Goal: Complete application form

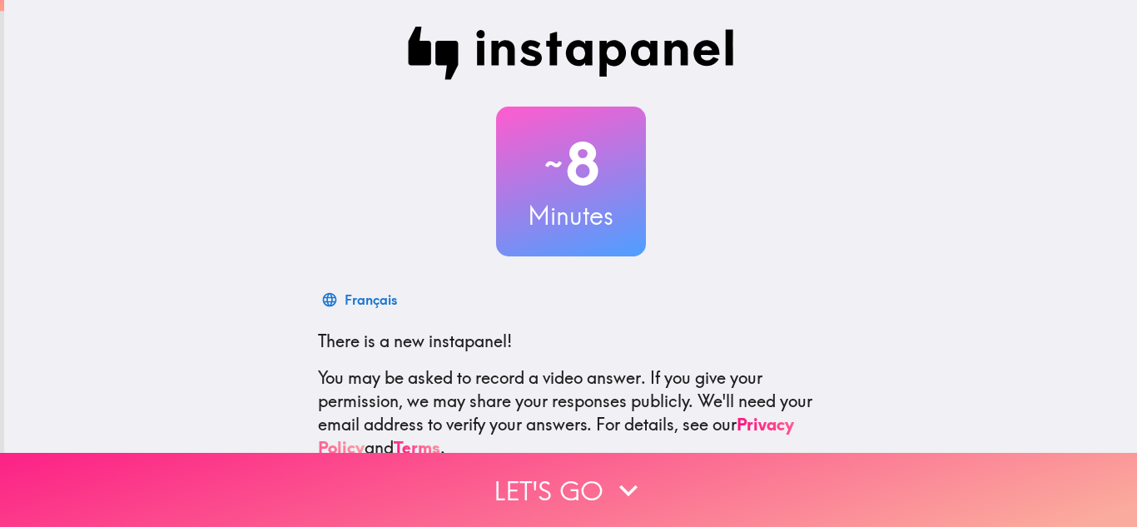
click at [587, 487] on button "Let's go" at bounding box center [568, 490] width 1137 height 74
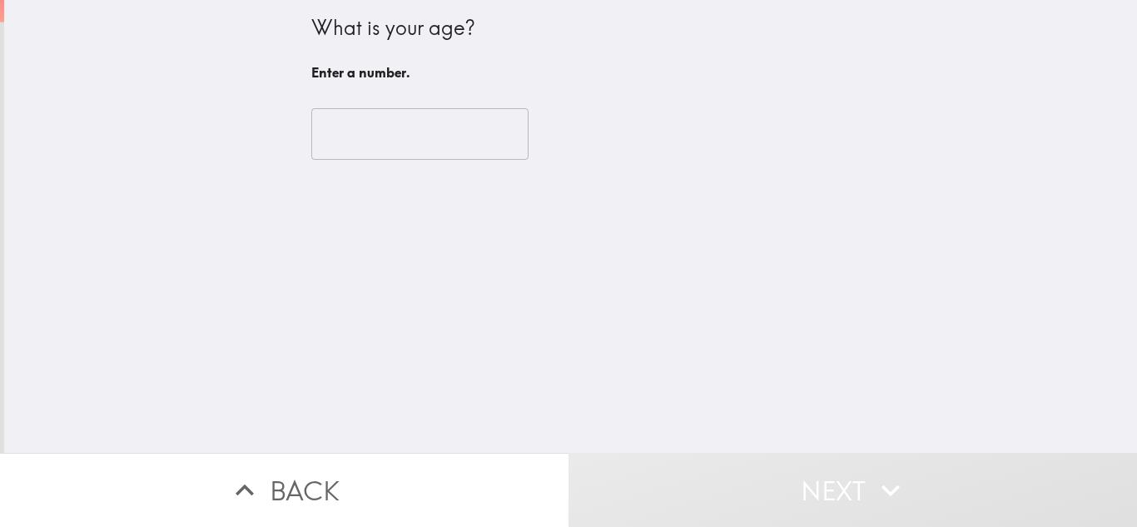
click at [440, 133] on input "number" at bounding box center [419, 134] width 217 height 52
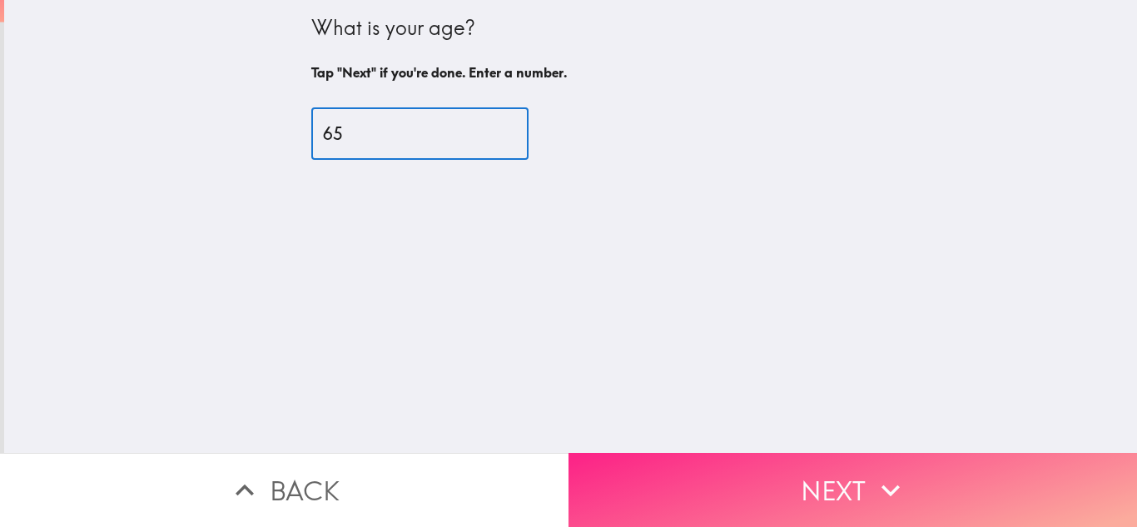
type input "65"
click at [948, 476] on button "Next" at bounding box center [853, 490] width 569 height 74
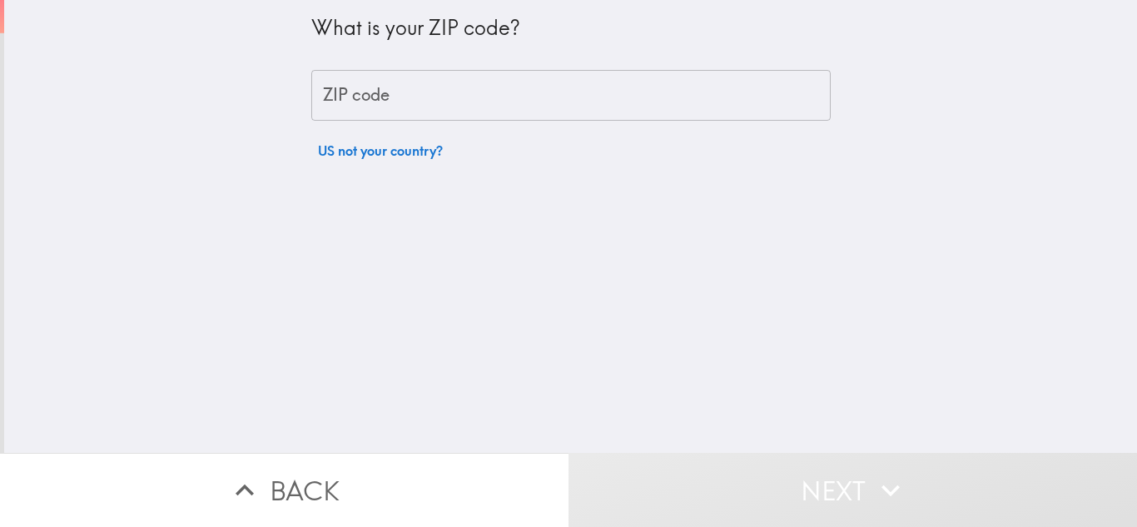
click at [400, 97] on input "ZIP code" at bounding box center [570, 96] width 519 height 52
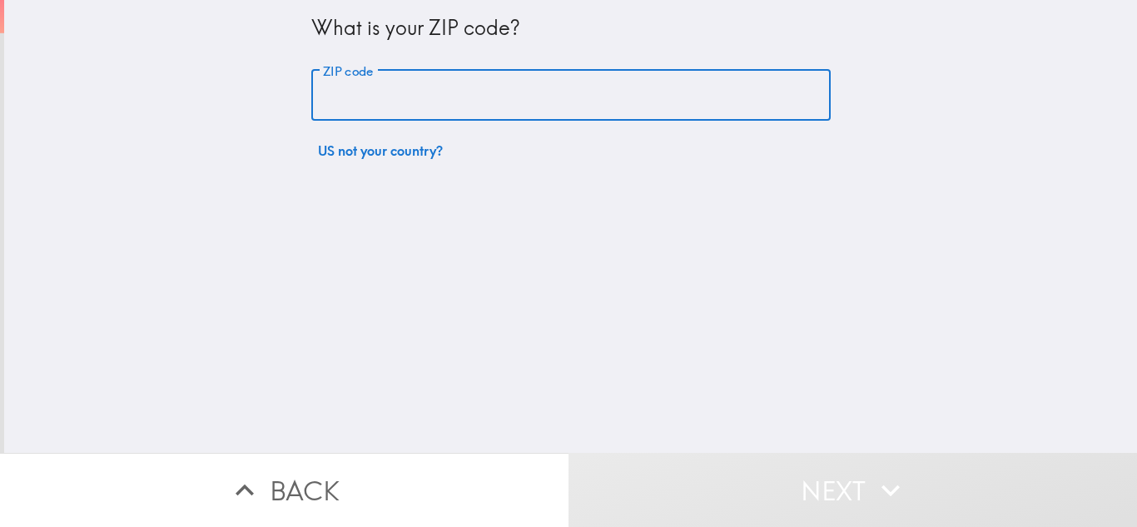
type input "34232"
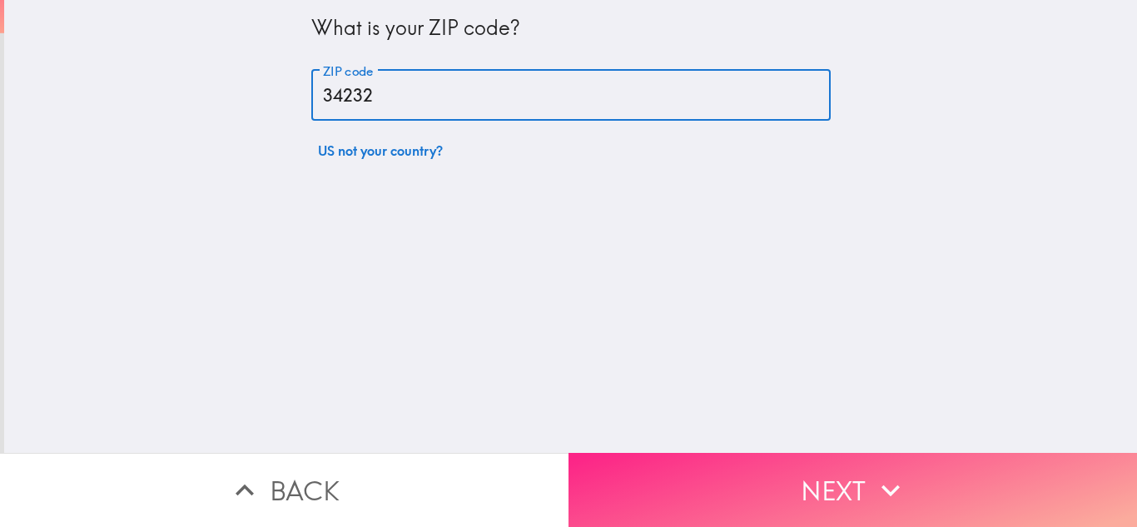
click at [912, 499] on button "Next" at bounding box center [853, 490] width 569 height 74
